Goal: Find specific page/section: Find specific page/section

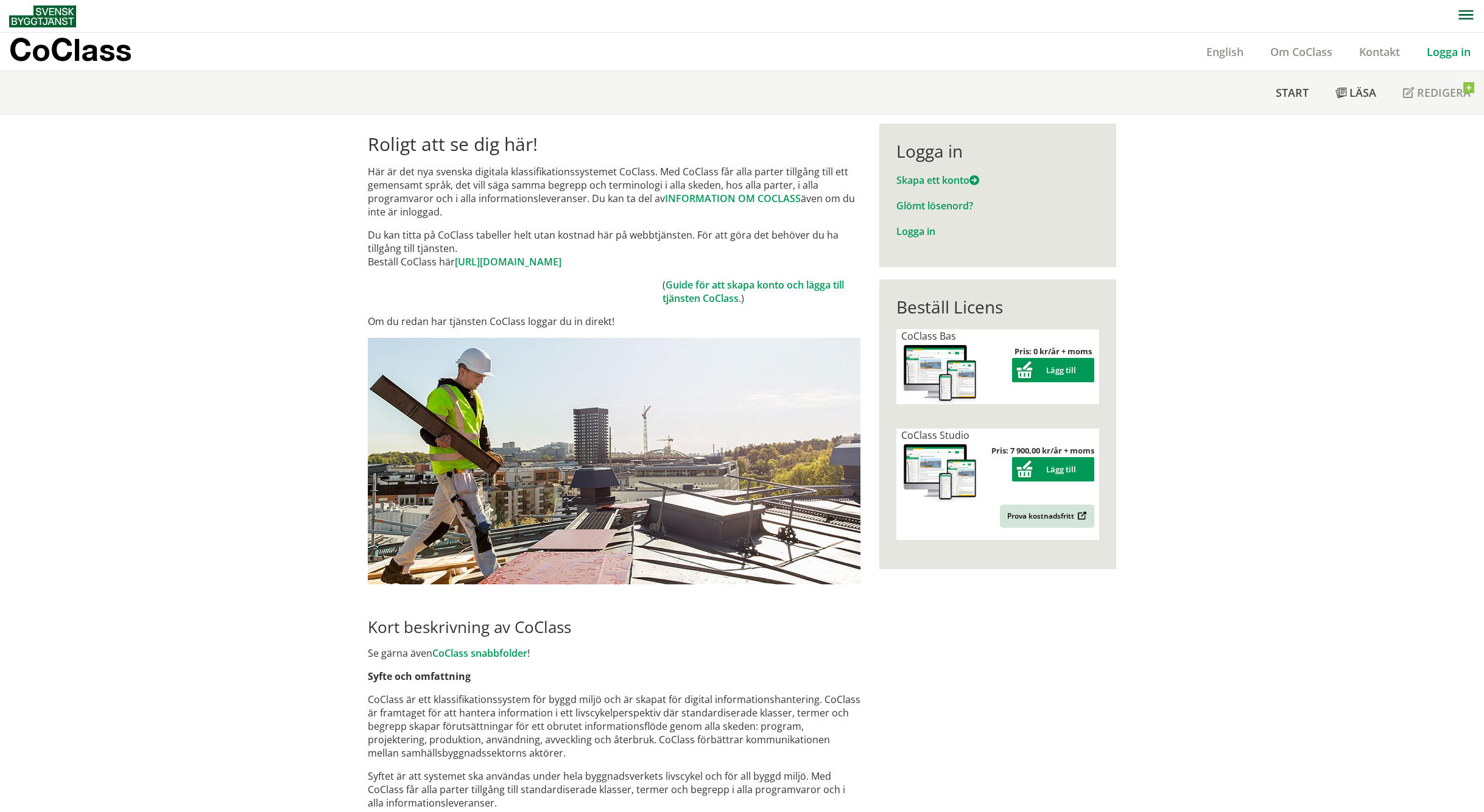
click at [1444, 52] on link "Logga in" at bounding box center [1449, 51] width 71 height 14
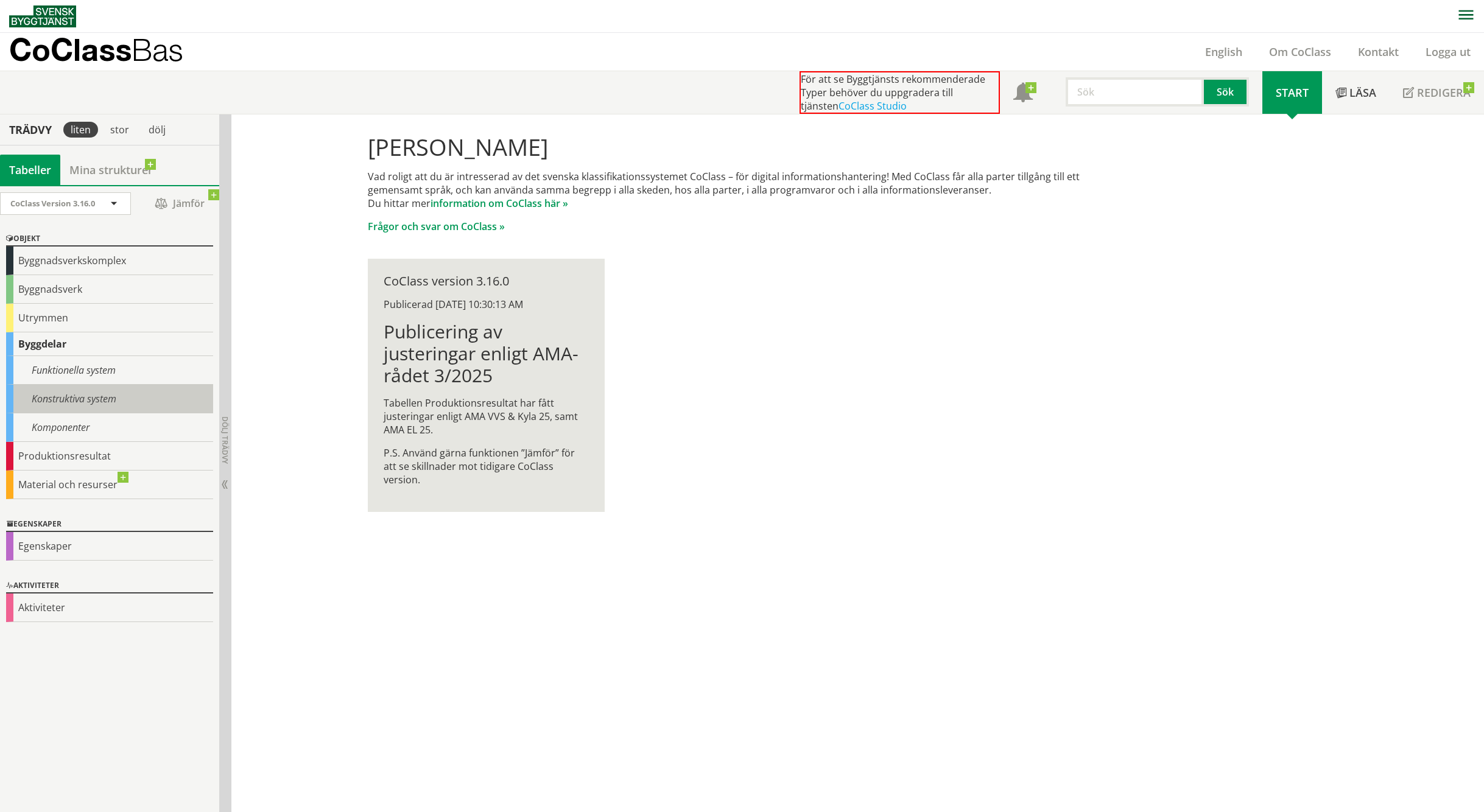
click at [81, 400] on div "Konstruktiva system" at bounding box center [109, 399] width 207 height 29
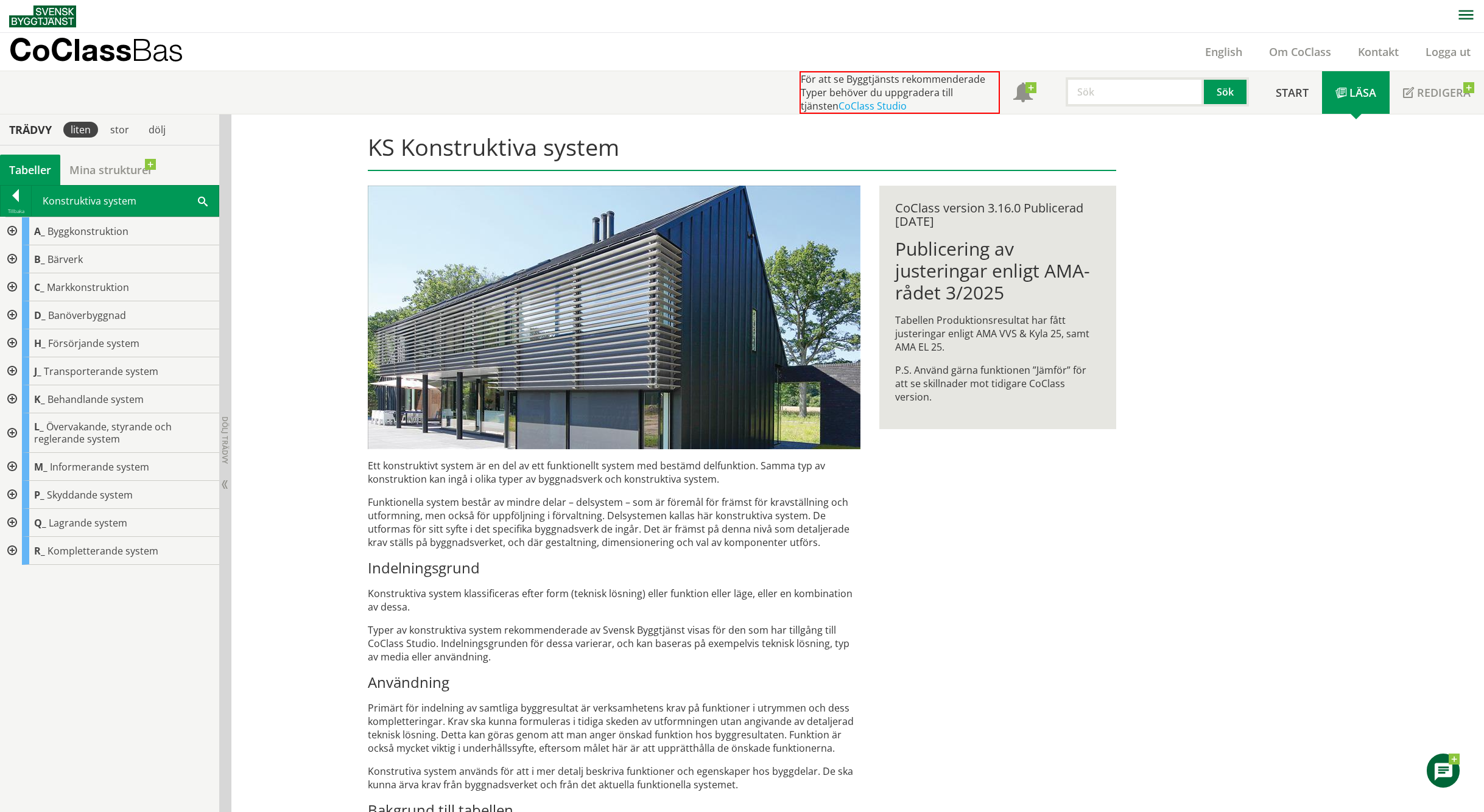
click at [11, 289] on div at bounding box center [10, 287] width 22 height 28
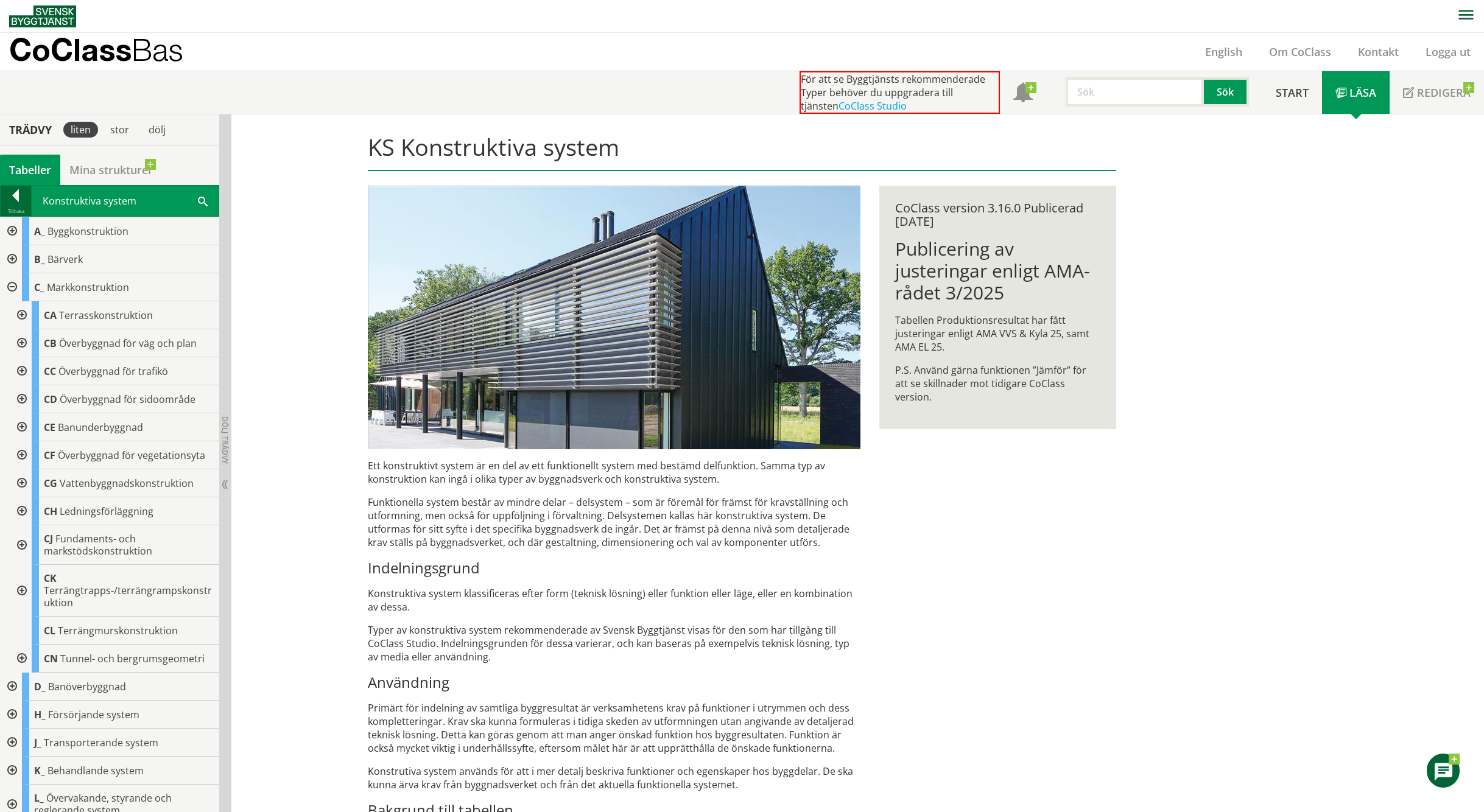
click at [6, 203] on div at bounding box center [16, 197] width 31 height 17
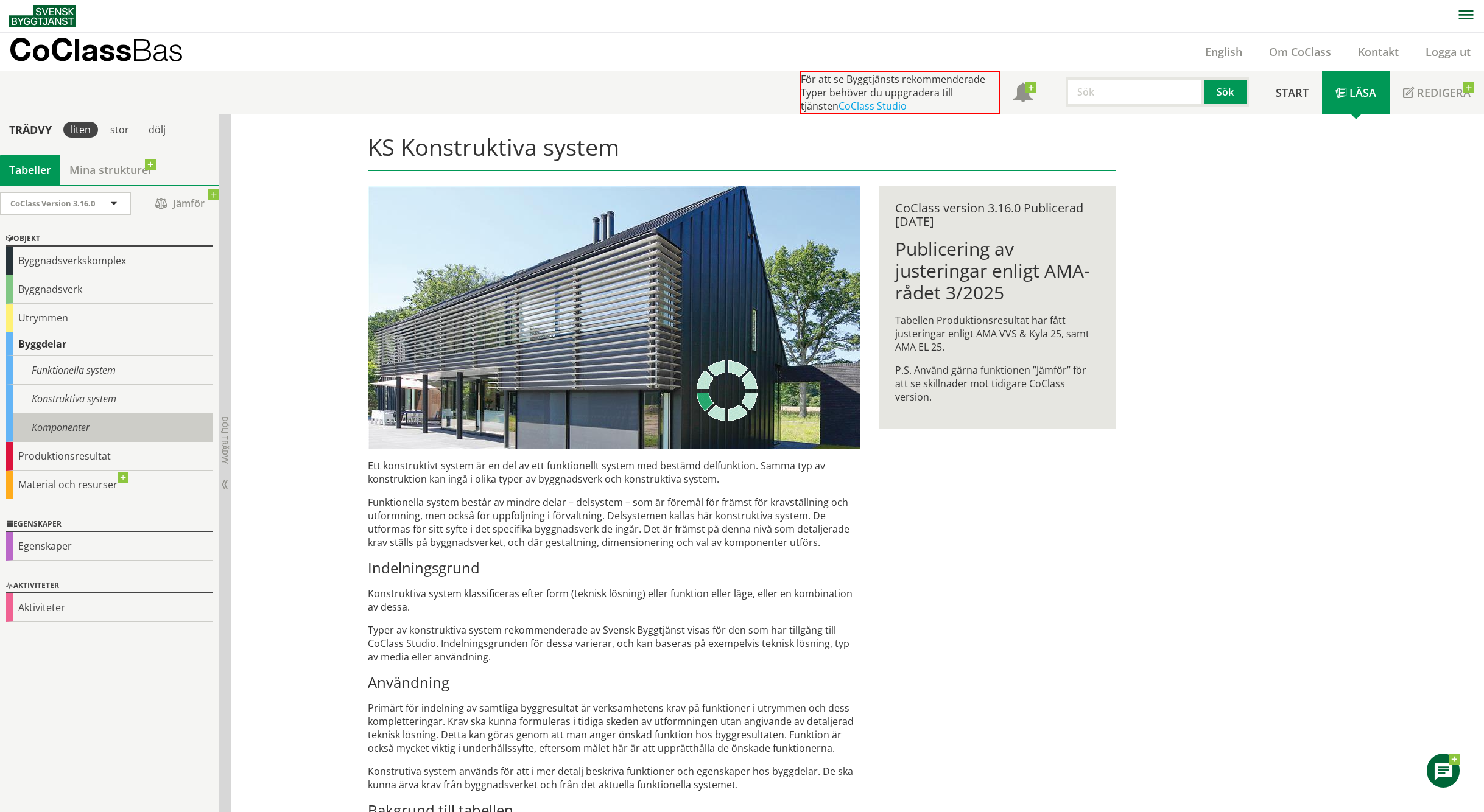
click at [26, 419] on div "Komponenter" at bounding box center [109, 428] width 207 height 29
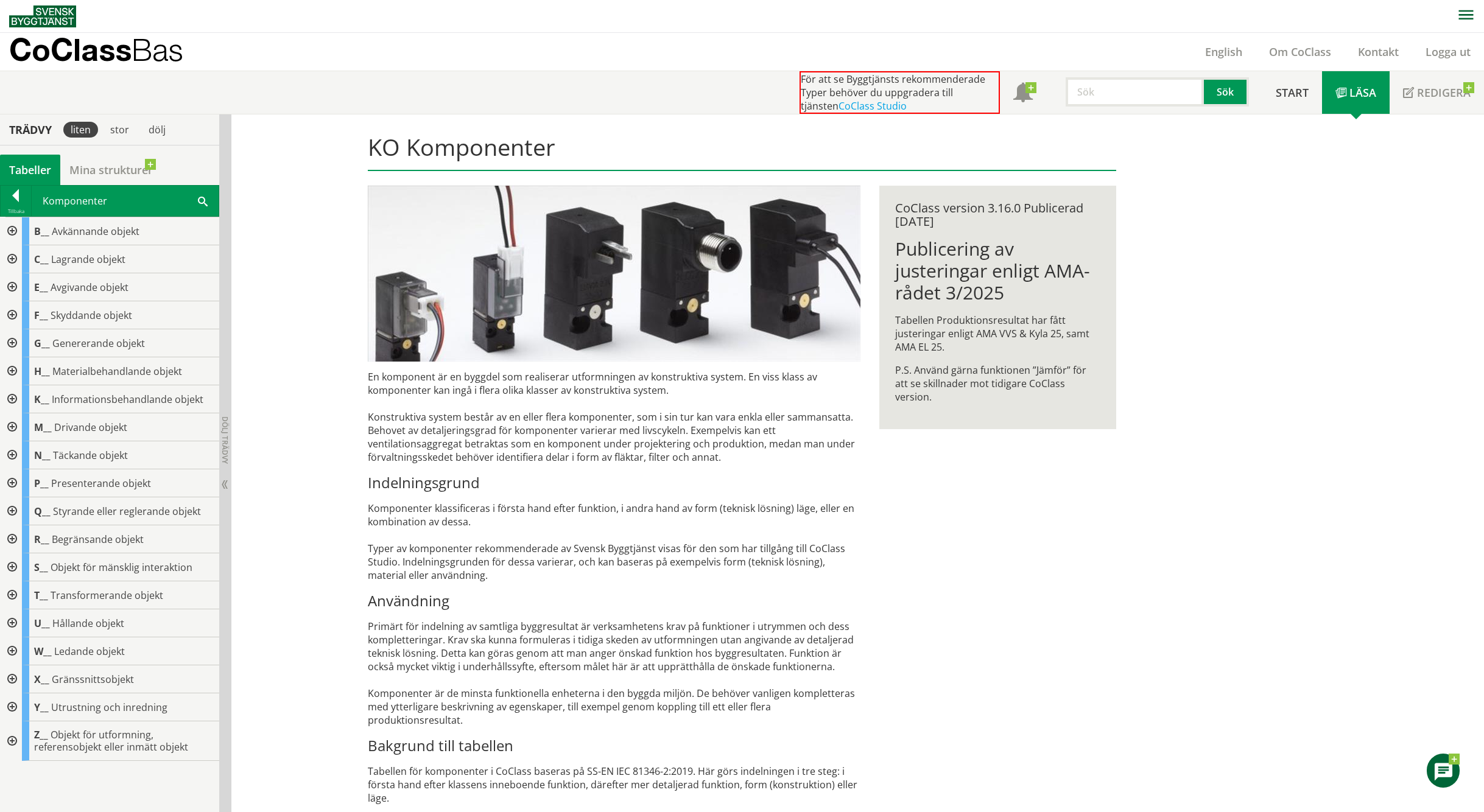
click at [16, 256] on div at bounding box center [10, 259] width 22 height 28
